Goal: Task Accomplishment & Management: Use online tool/utility

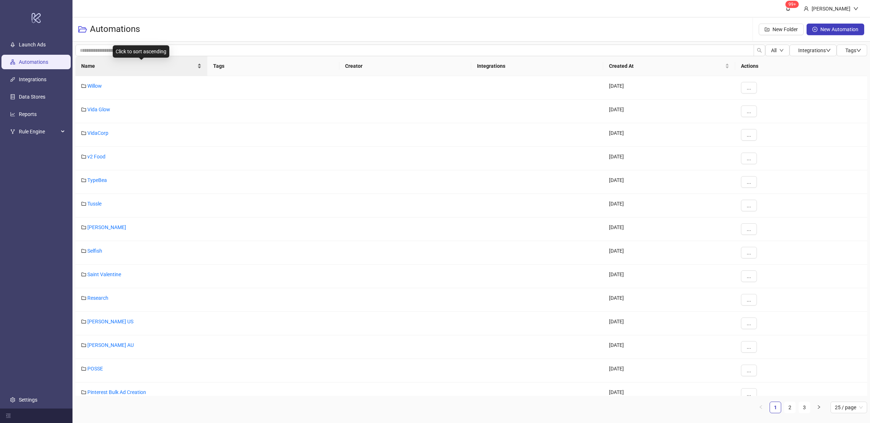
click at [199, 69] on div "Name" at bounding box center [141, 66] width 120 height 8
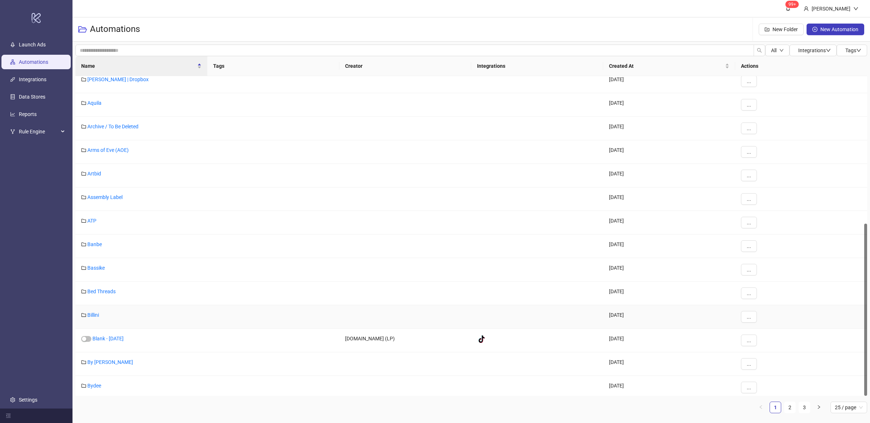
scroll to position [274, 0]
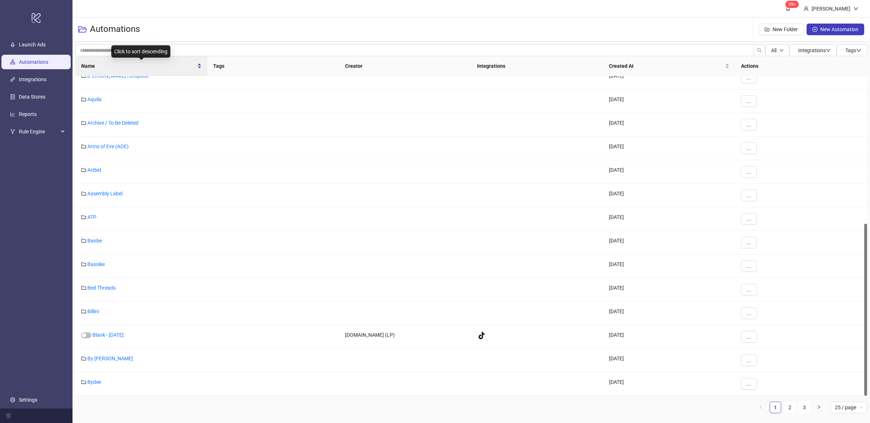
click at [198, 70] on div "Name" at bounding box center [141, 66] width 120 height 8
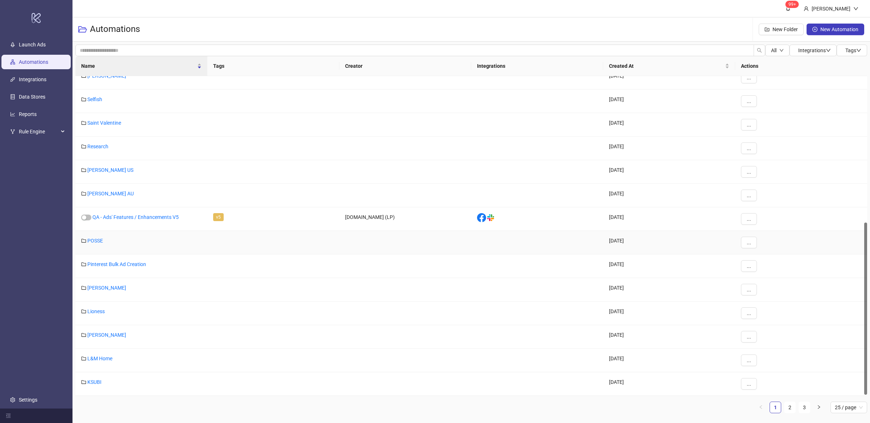
scroll to position [272, 0]
click at [200, 69] on div "Name" at bounding box center [141, 66] width 120 height 8
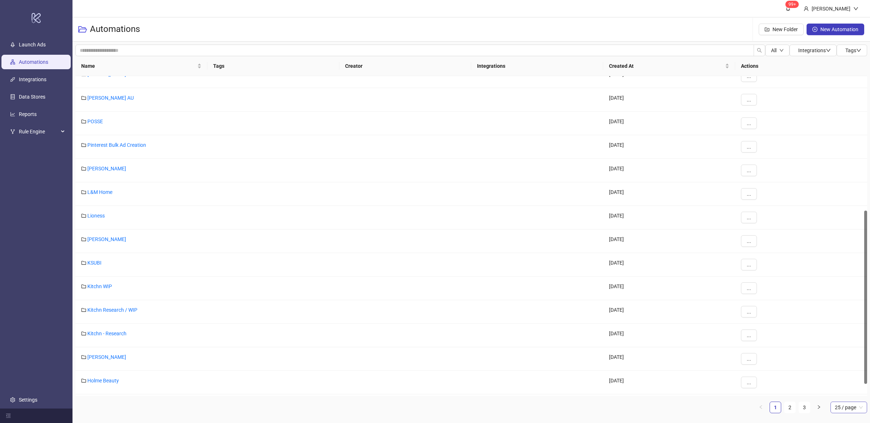
click at [860, 408] on span "25 / page" at bounding box center [849, 407] width 28 height 11
click at [854, 394] on div "100 / page" at bounding box center [848, 393] width 25 height 8
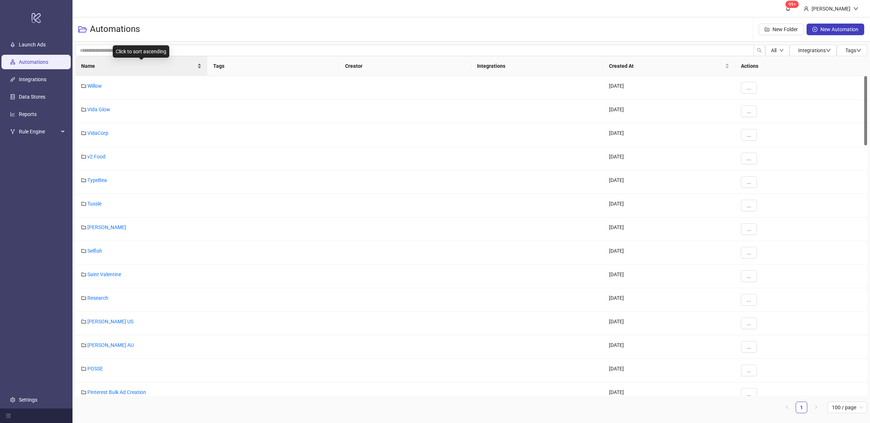
click at [199, 68] on div "Name" at bounding box center [141, 66] width 120 height 8
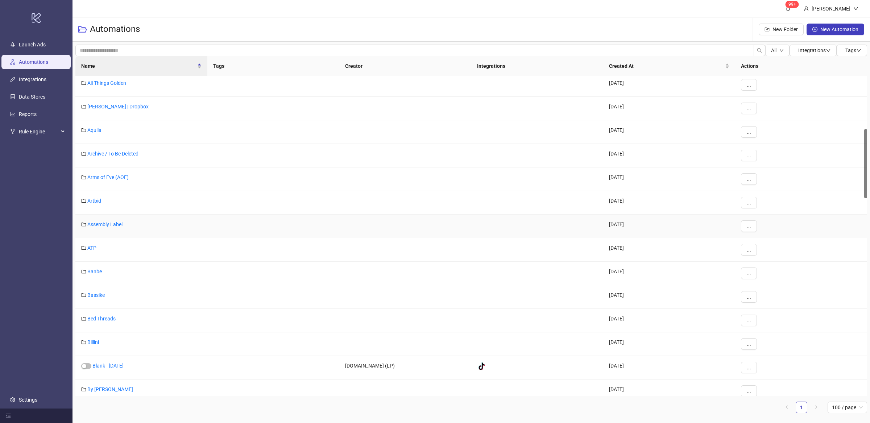
scroll to position [541, 0]
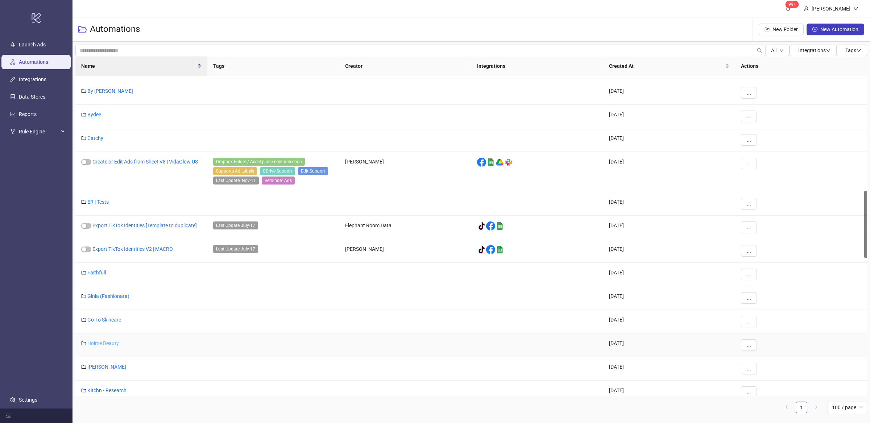
click at [101, 343] on link "Holme Beauty" at bounding box center [103, 343] width 32 height 6
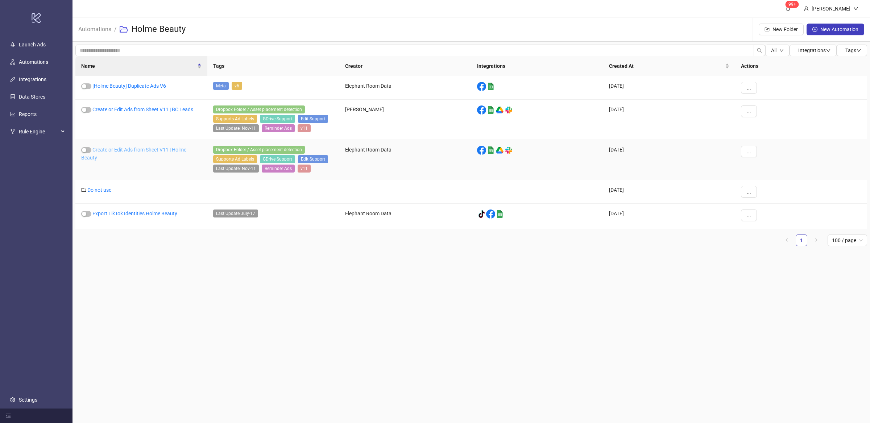
click at [140, 152] on link "Create or Edit Ads from Sheet V11 | Holme Beauty" at bounding box center [133, 154] width 105 height 14
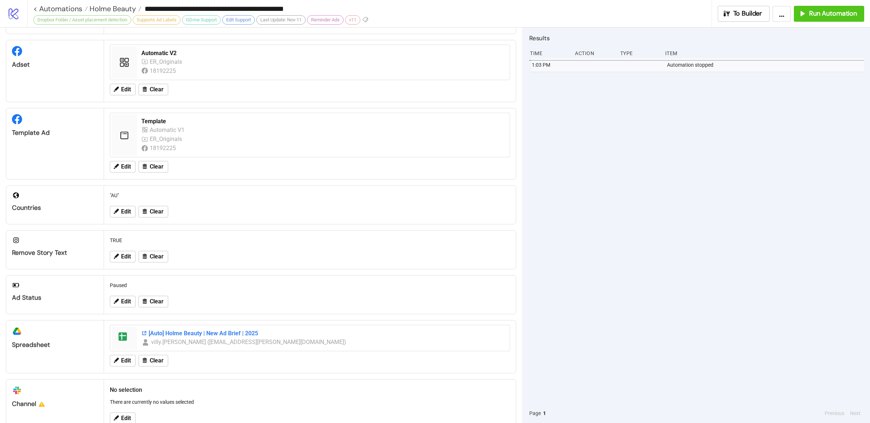
scroll to position [152, 0]
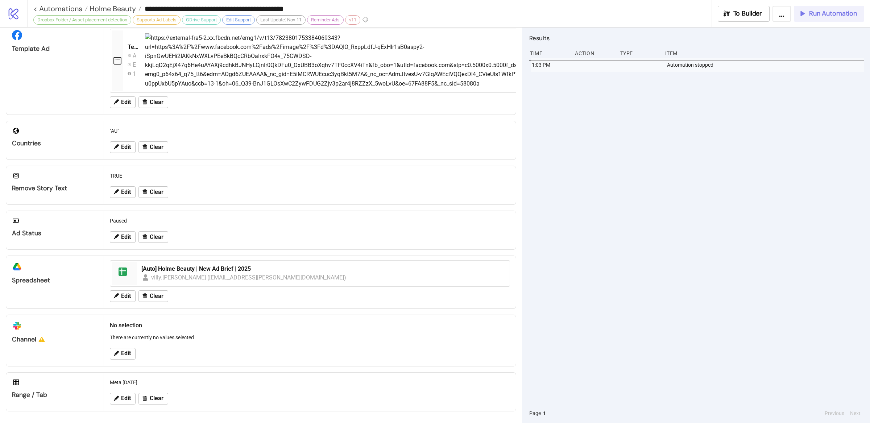
click at [812, 13] on span "Run Automation" at bounding box center [833, 13] width 48 height 8
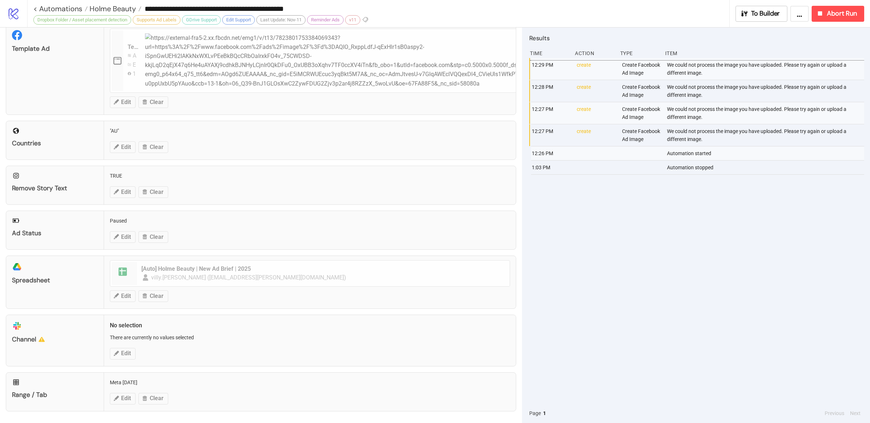
click at [734, 246] on div "12:29 PM create Create Facebook Ad Image We could not process the image you hav…" at bounding box center [696, 230] width 335 height 345
click at [658, 211] on div "12:29 PM create Create Facebook Ad Image We could not process the image you hav…" at bounding box center [696, 230] width 335 height 345
click at [666, 207] on div "12:29 PM create Create Facebook Ad Image We could not process the image you hav…" at bounding box center [696, 230] width 335 height 345
click at [857, 12] on button "Abort Run" at bounding box center [838, 14] width 53 height 16
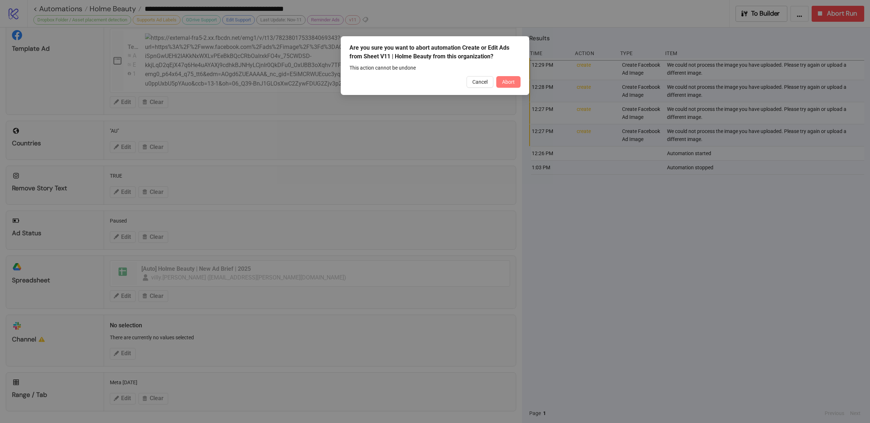
click at [510, 82] on span "Abort" at bounding box center [508, 82] width 13 height 6
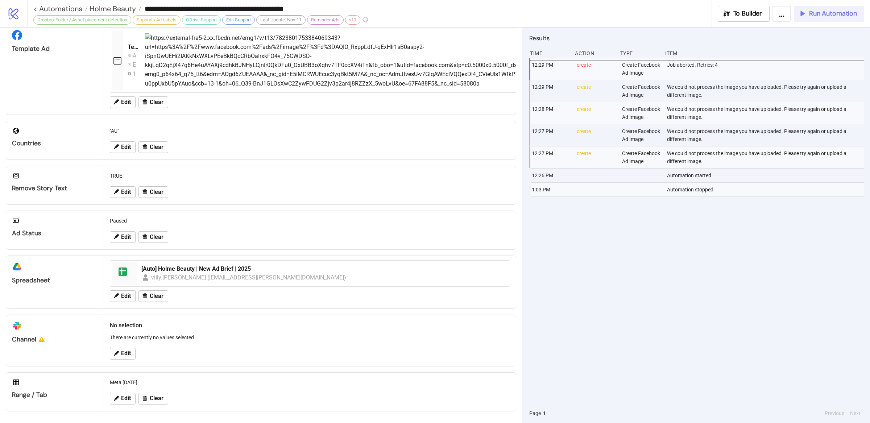
click at [815, 15] on span "Run Automation" at bounding box center [833, 13] width 48 height 8
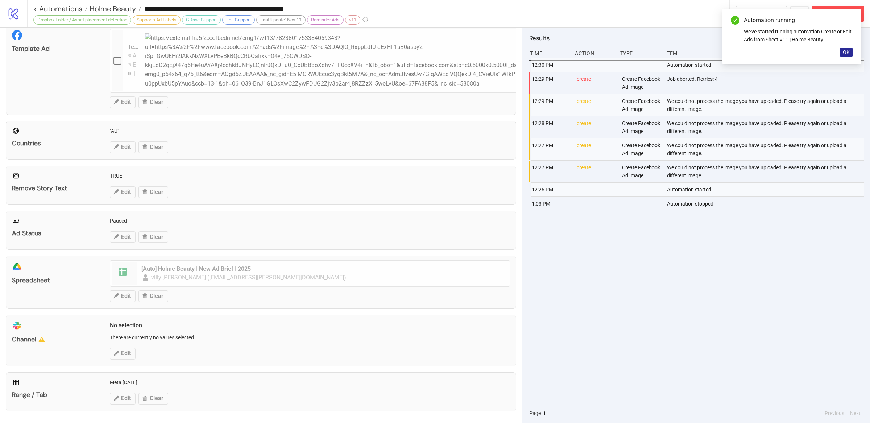
click at [847, 50] on span "OK" at bounding box center [846, 52] width 7 height 6
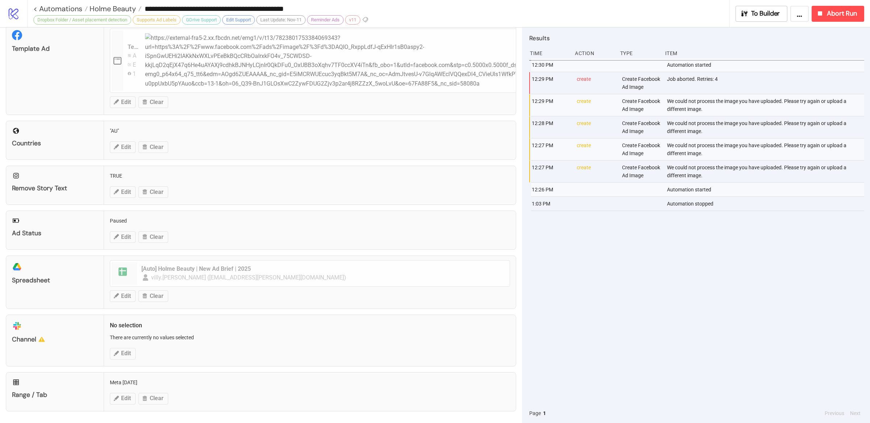
click at [683, 287] on div "12:30 PM Automation started 12:29 PM create Create Facebook Ad Image Job aborte…" at bounding box center [696, 230] width 335 height 345
click at [683, 294] on div "12:30 PM Automation started 12:29 PM create Create Facebook Ad Image Job aborte…" at bounding box center [696, 230] width 335 height 345
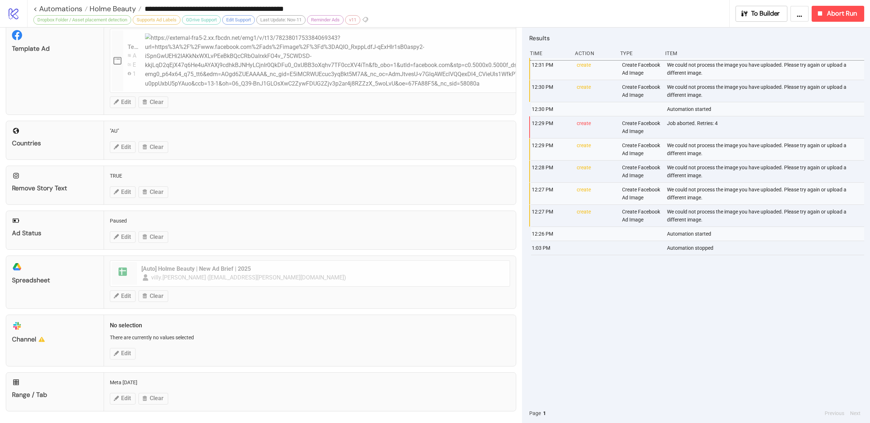
click at [686, 316] on div "12:31 PM create Create Facebook Ad Image We could not process the image you hav…" at bounding box center [696, 230] width 335 height 345
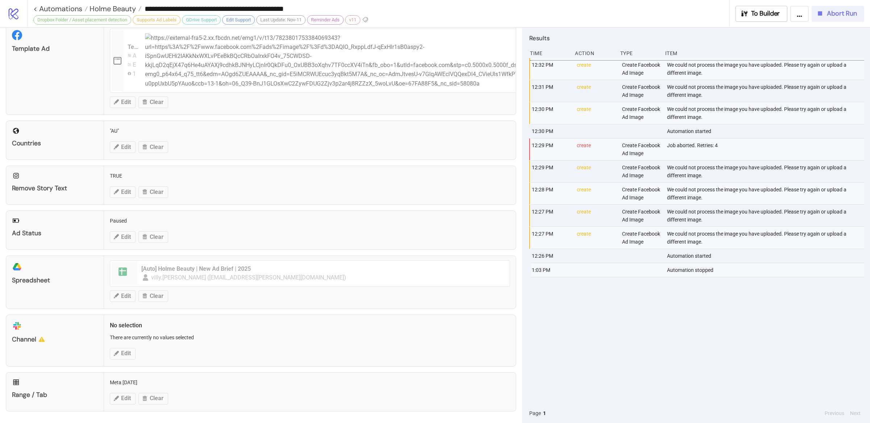
click at [828, 17] on button "Abort Run" at bounding box center [838, 14] width 53 height 16
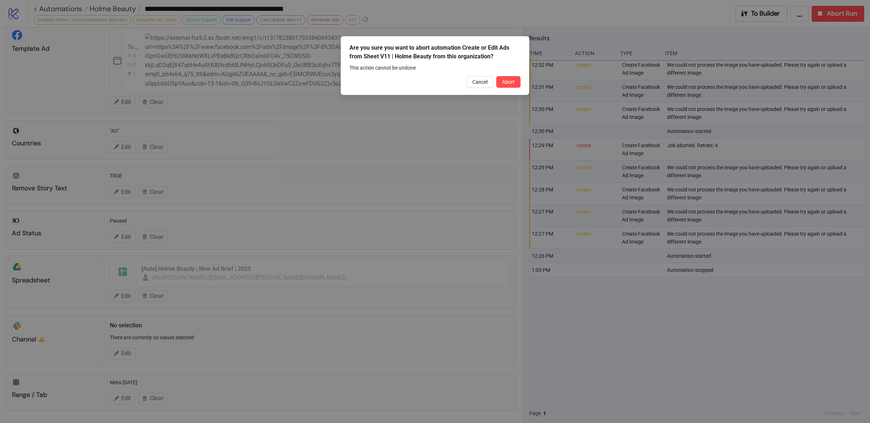
click at [514, 83] on span "Abort" at bounding box center [508, 82] width 13 height 6
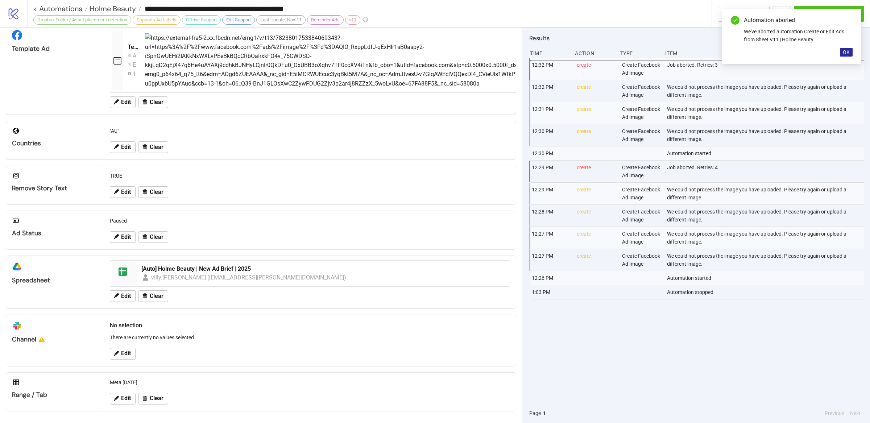
click at [847, 49] on span "OK" at bounding box center [846, 52] width 7 height 6
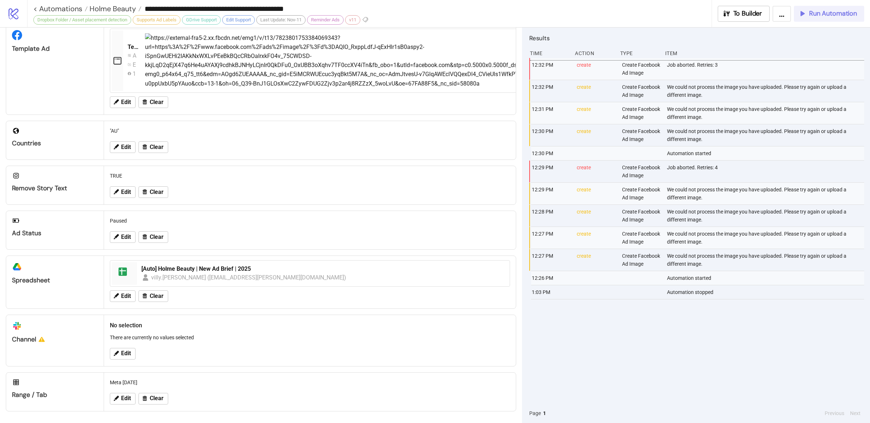
click at [827, 11] on span "Run Automation" at bounding box center [833, 13] width 48 height 8
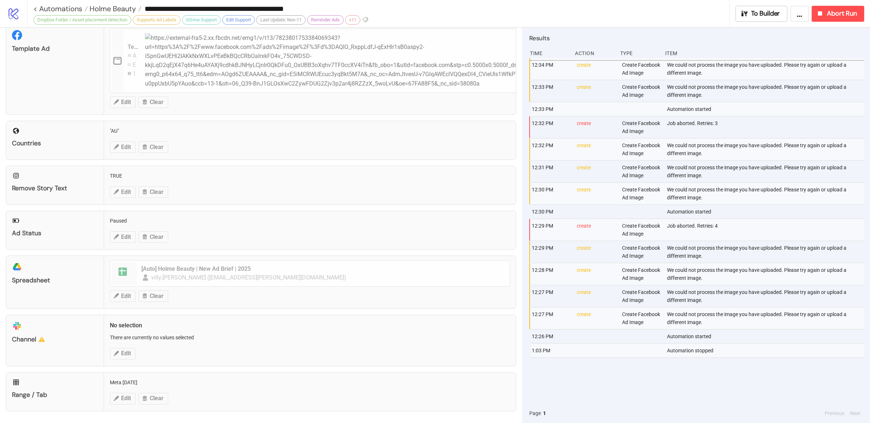
click at [726, 108] on div "Automation started" at bounding box center [766, 109] width 200 height 14
click at [740, 96] on div "We could not process the image you have uploaded. Please try again or upload a …" at bounding box center [766, 91] width 200 height 22
click at [775, 80] on div "We could not process the image you have uploaded. Please try again or upload a …" at bounding box center [766, 91] width 200 height 22
click at [781, 93] on div "We could not process the image you have uploaded. Please try again or upload a …" at bounding box center [766, 91] width 200 height 22
click at [833, 12] on span "Abort Run" at bounding box center [842, 13] width 30 height 8
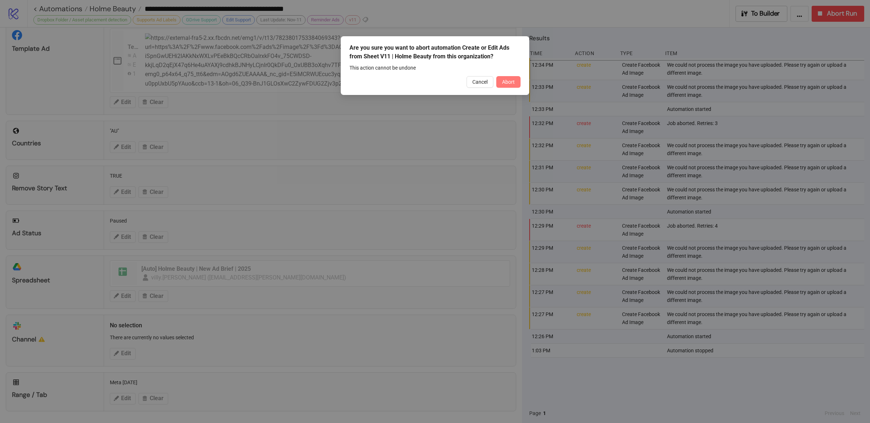
click at [510, 86] on button "Abort" at bounding box center [508, 82] width 24 height 12
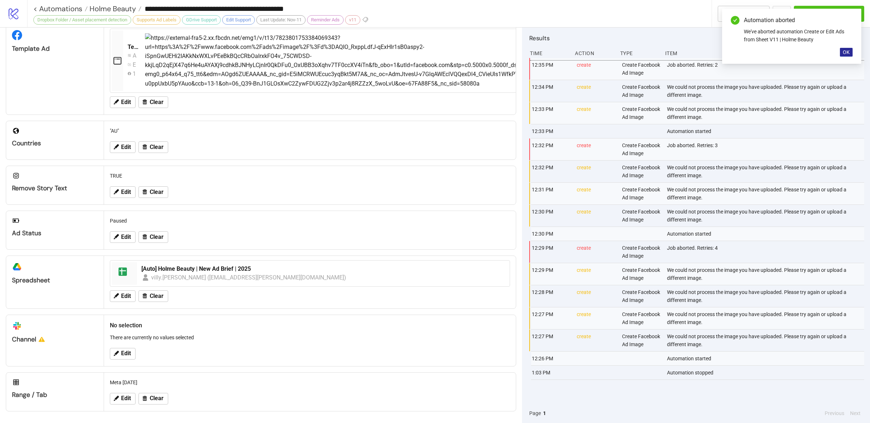
click at [852, 51] on button "OK" at bounding box center [846, 52] width 13 height 9
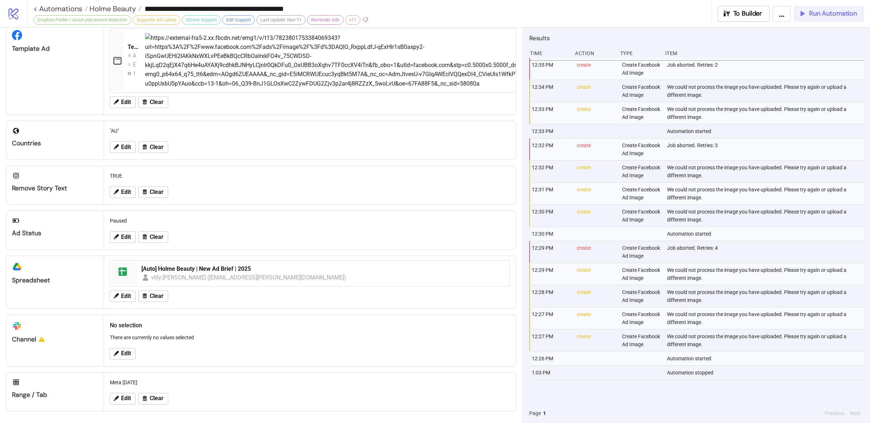
click at [840, 15] on span "Run Automation" at bounding box center [833, 13] width 48 height 8
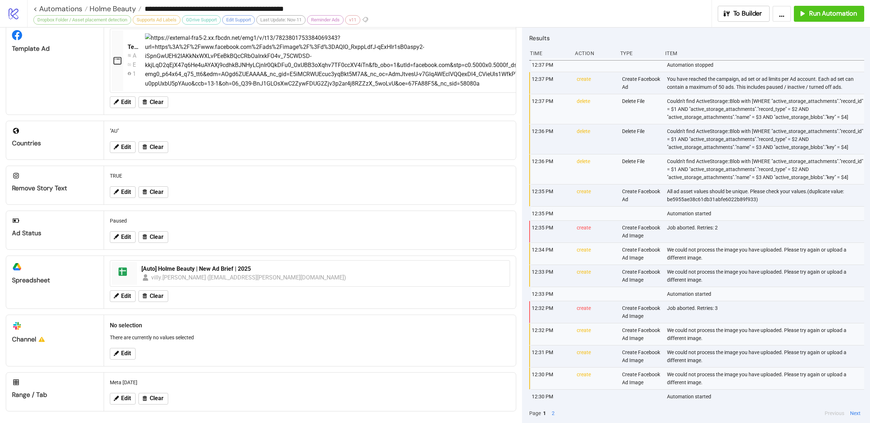
click at [721, 90] on div "You have reached the campaign, ad set or ad limits per Ad account. Each ad set …" at bounding box center [766, 83] width 200 height 22
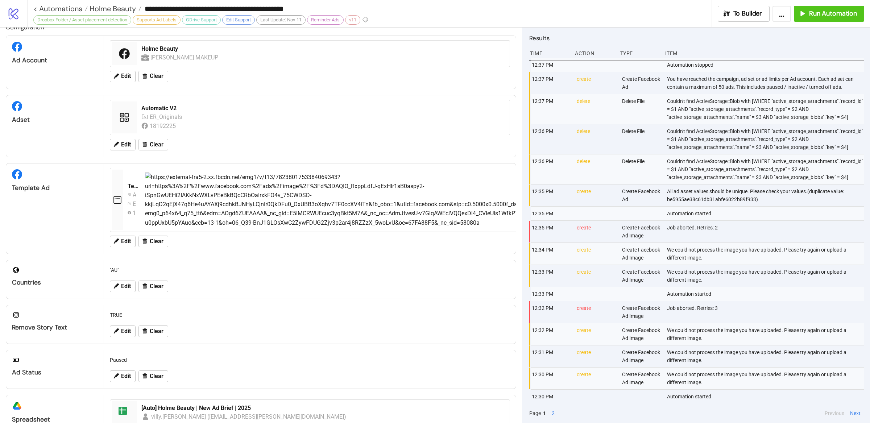
scroll to position [0, 0]
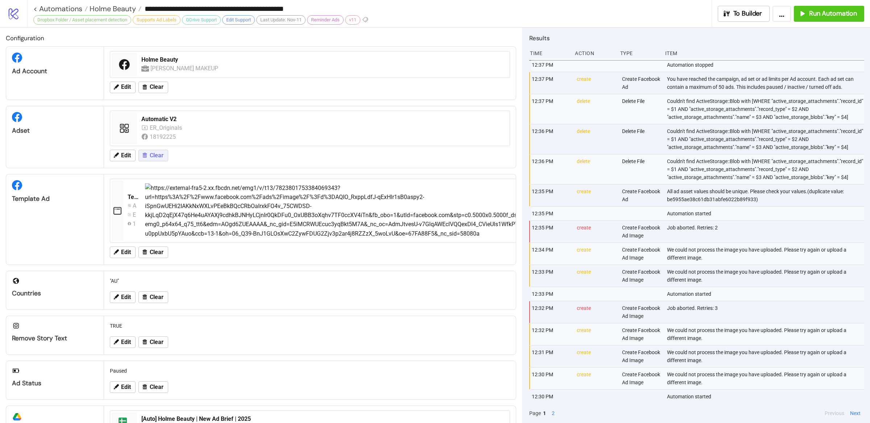
click at [149, 158] on button "Clear" at bounding box center [153, 156] width 30 height 12
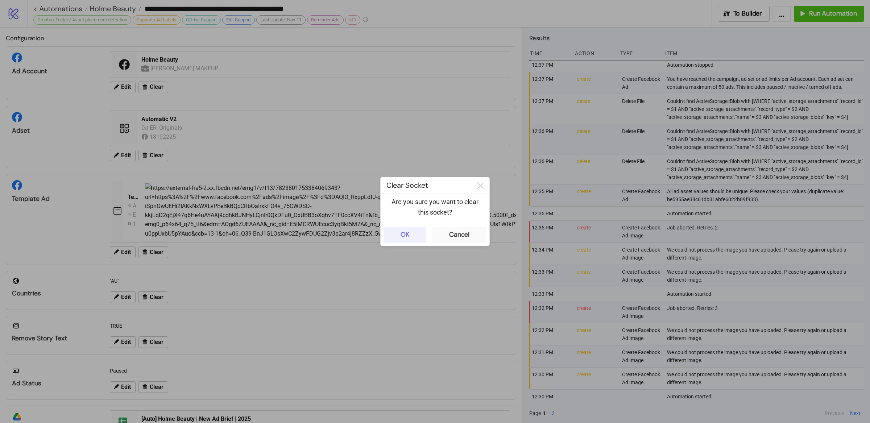
click at [406, 237] on div "OK" at bounding box center [405, 235] width 9 height 8
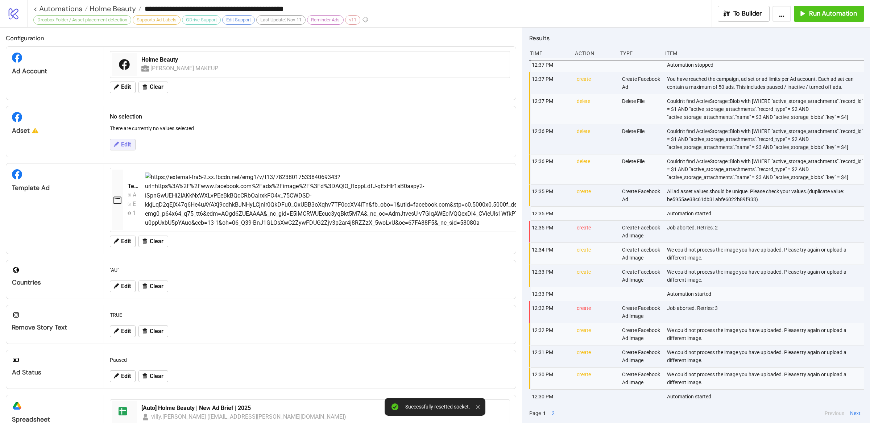
click at [130, 143] on span "Edit" at bounding box center [126, 144] width 10 height 7
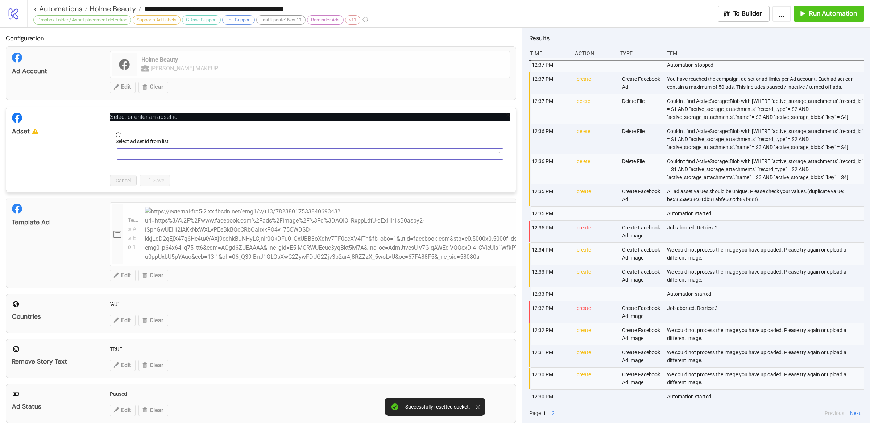
click at [150, 156] on input "Select ad set id from list" at bounding box center [306, 154] width 373 height 11
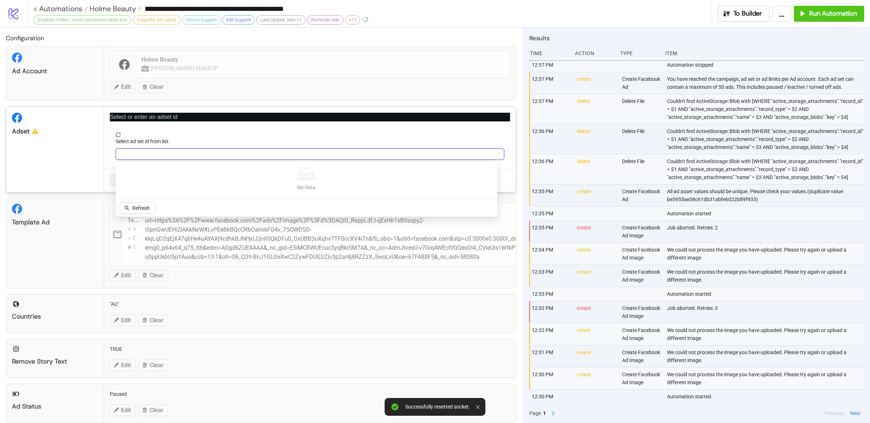
click at [188, 149] on input "Select ad set id from list" at bounding box center [306, 154] width 373 height 11
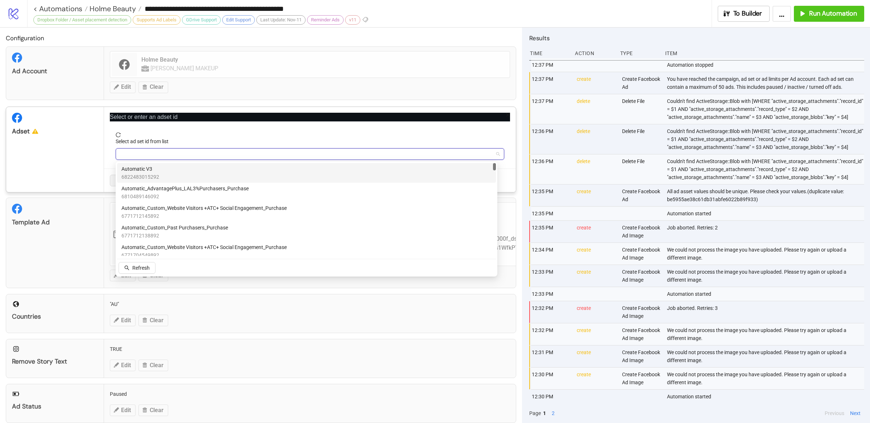
click at [176, 171] on div "Automatic V3 6822483015292" at bounding box center [306, 173] width 370 height 16
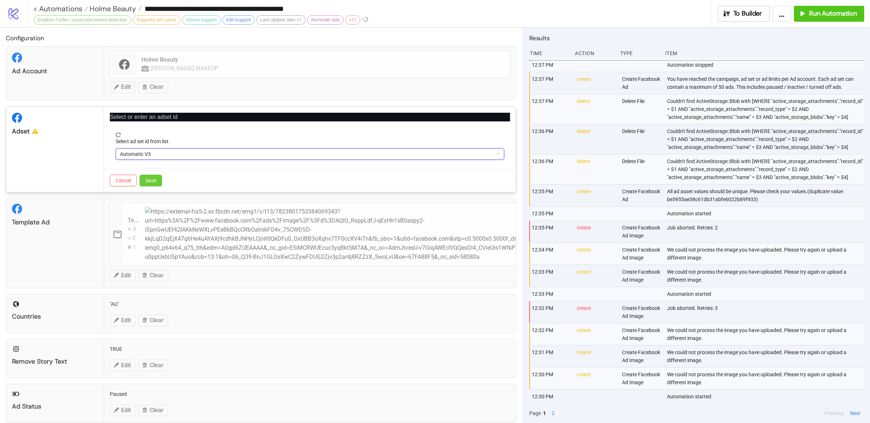
click at [153, 178] on span "Save" at bounding box center [150, 181] width 11 height 6
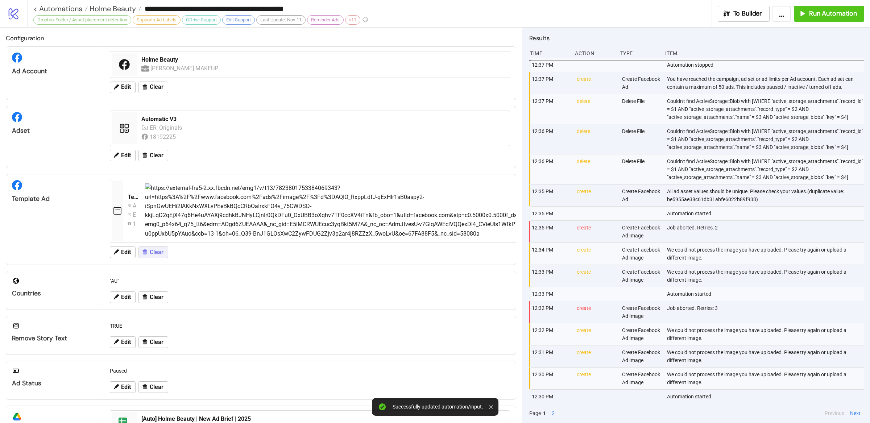
click at [153, 255] on span "Clear" at bounding box center [157, 252] width 14 height 7
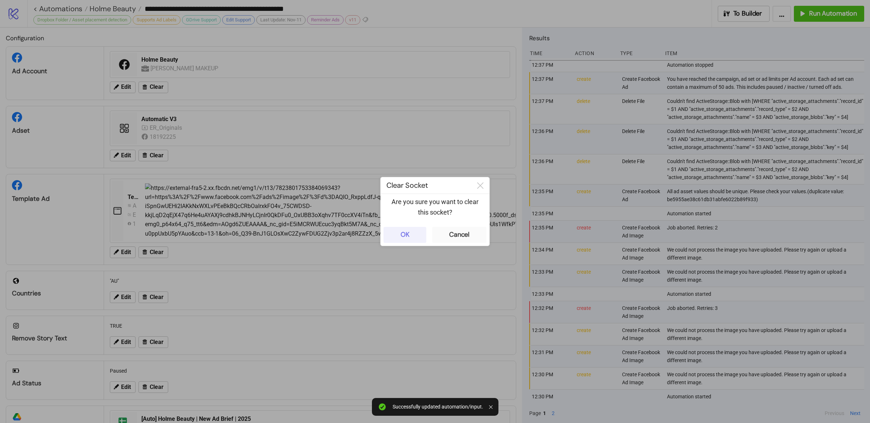
click at [417, 236] on button "OK" at bounding box center [405, 235] width 43 height 16
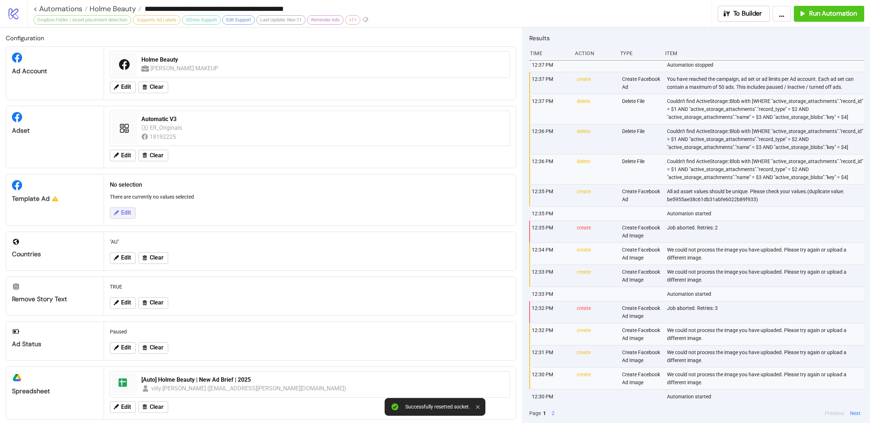
click at [123, 216] on span "Edit" at bounding box center [126, 213] width 10 height 7
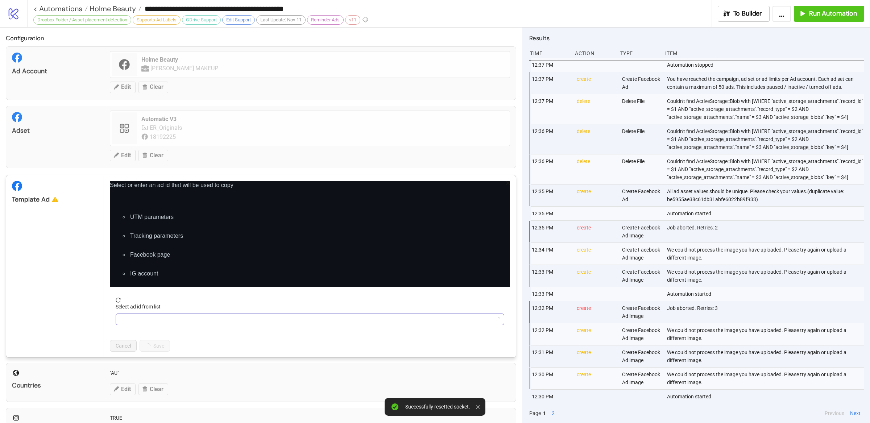
click at [178, 317] on input "Select ad id from list" at bounding box center [306, 319] width 373 height 11
click at [203, 319] on input "Select ad id from list" at bounding box center [306, 319] width 373 height 11
click at [191, 320] on input "Select ad id from list" at bounding box center [306, 319] width 373 height 11
click at [185, 319] on input "Select ad id from list" at bounding box center [306, 319] width 373 height 11
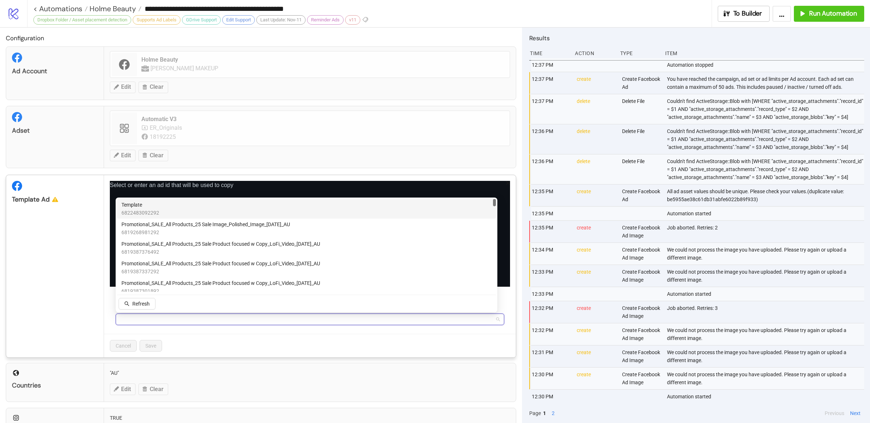
click at [169, 206] on div "Template 6822483092292" at bounding box center [306, 209] width 370 height 16
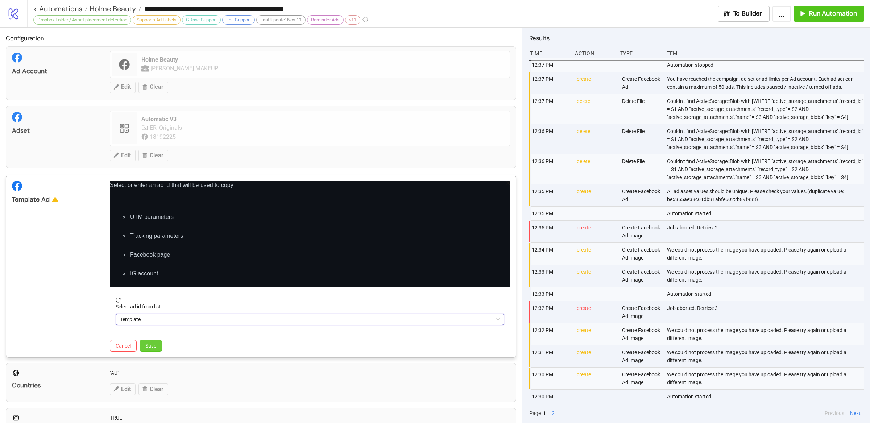
click at [155, 348] on span "Save" at bounding box center [150, 346] width 11 height 6
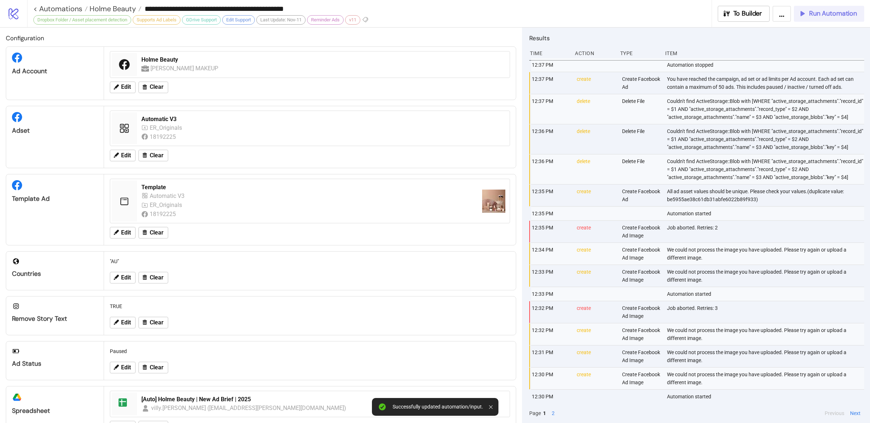
click at [826, 17] on span "Run Automation" at bounding box center [833, 13] width 48 height 8
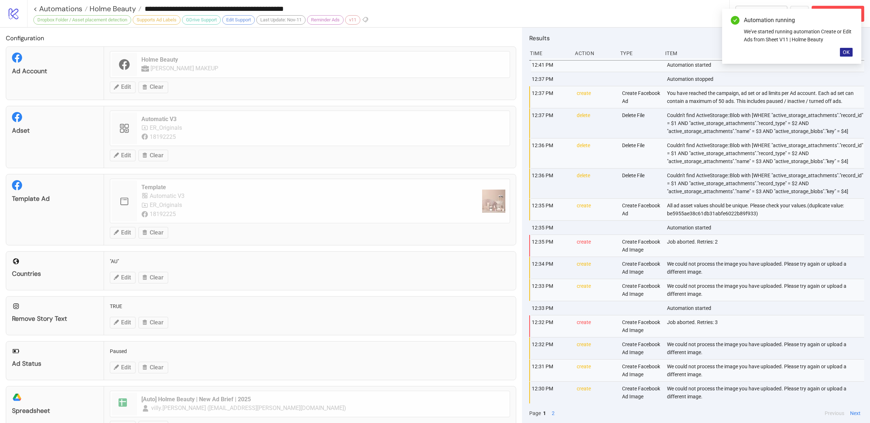
click at [847, 51] on span "OK" at bounding box center [846, 52] width 7 height 6
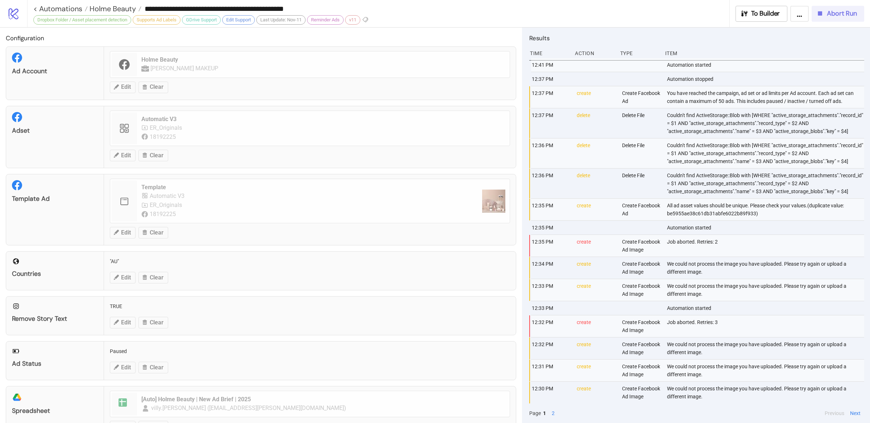
click at [839, 13] on span "Abort Run" at bounding box center [842, 13] width 30 height 8
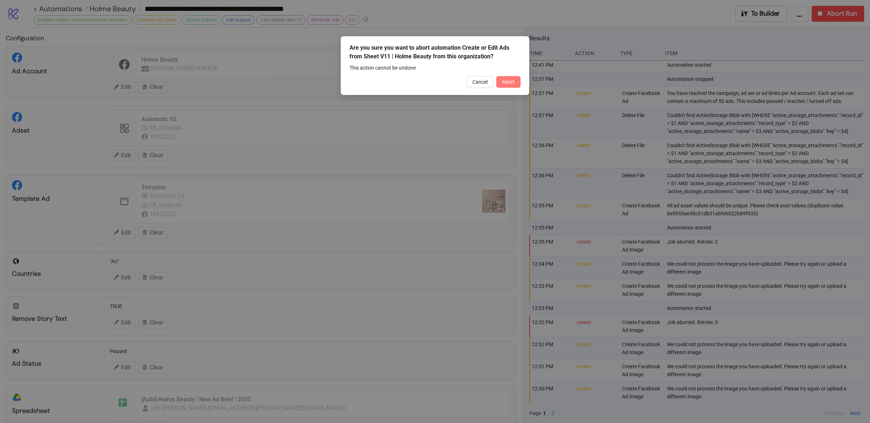
click at [510, 82] on span "Abort" at bounding box center [508, 82] width 13 height 6
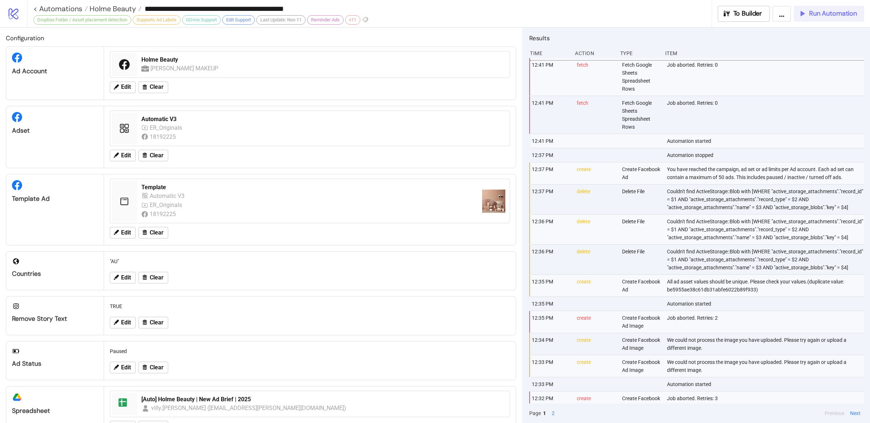
click at [817, 14] on span "Run Automation" at bounding box center [833, 13] width 48 height 8
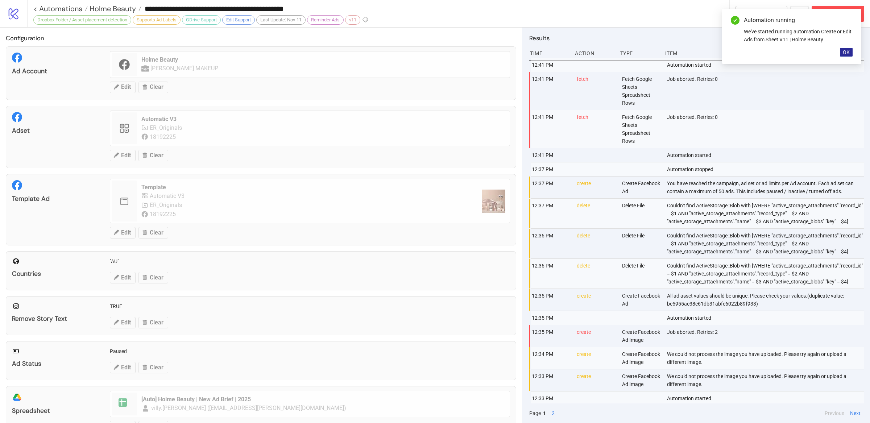
click at [851, 53] on button "OK" at bounding box center [846, 52] width 13 height 9
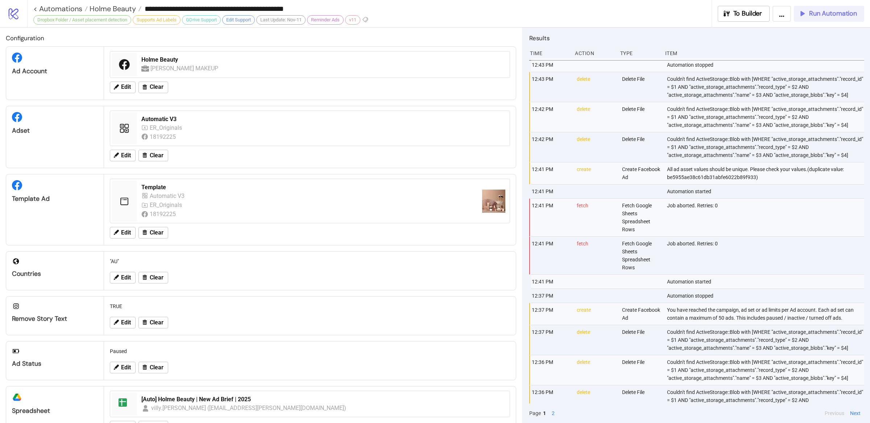
click at [822, 12] on span "Run Automation" at bounding box center [833, 13] width 48 height 8
